Goal: Find contact information: Find contact information

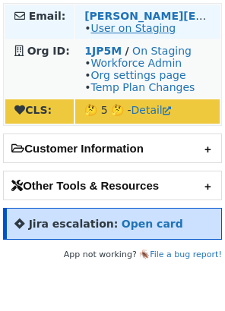
click at [100, 26] on link "User on Staging" at bounding box center [132, 28] width 85 height 12
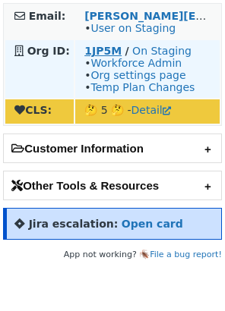
click at [115, 46] on strong "1JP5M" at bounding box center [102, 51] width 37 height 12
